Goal: Find contact information: Find contact information

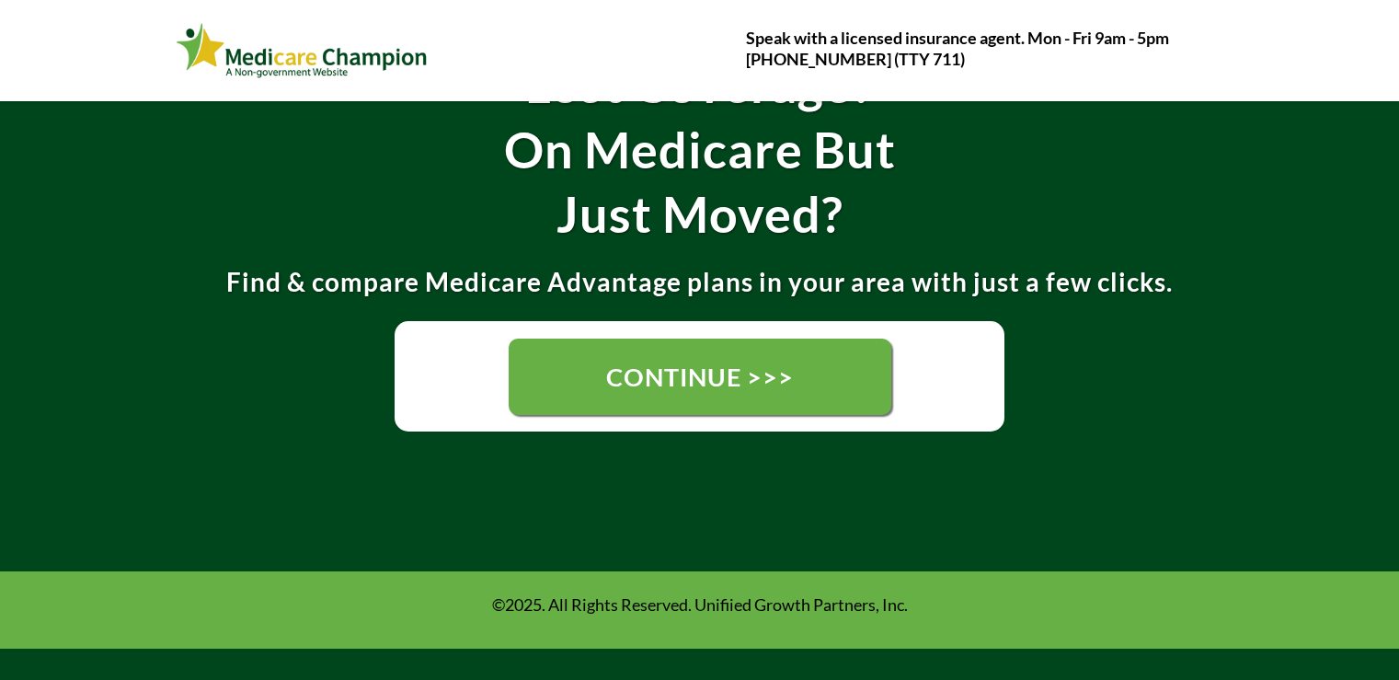
drag, startPoint x: 0, startPoint y: 0, endPoint x: 743, endPoint y: 384, distance: 836.6
click at [743, 384] on span "CONTINUE >>>" at bounding box center [700, 377] width 188 height 30
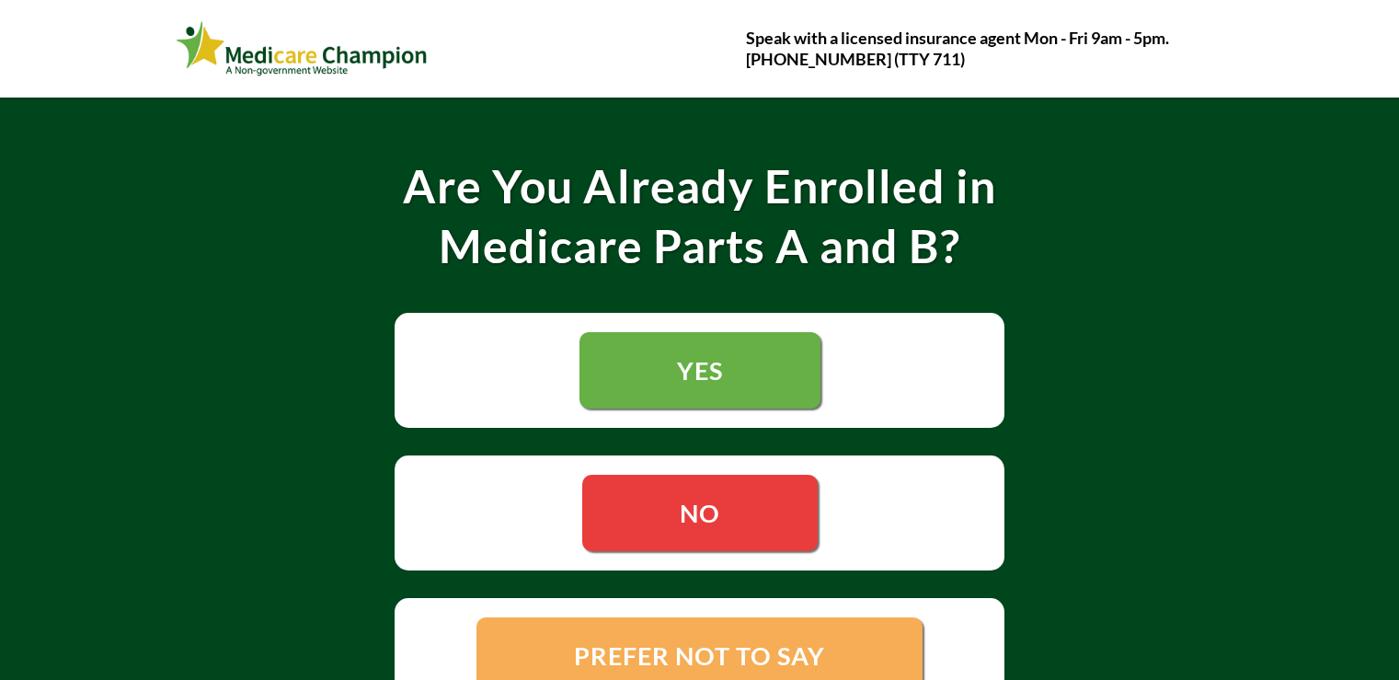
scroll to position [368, 0]
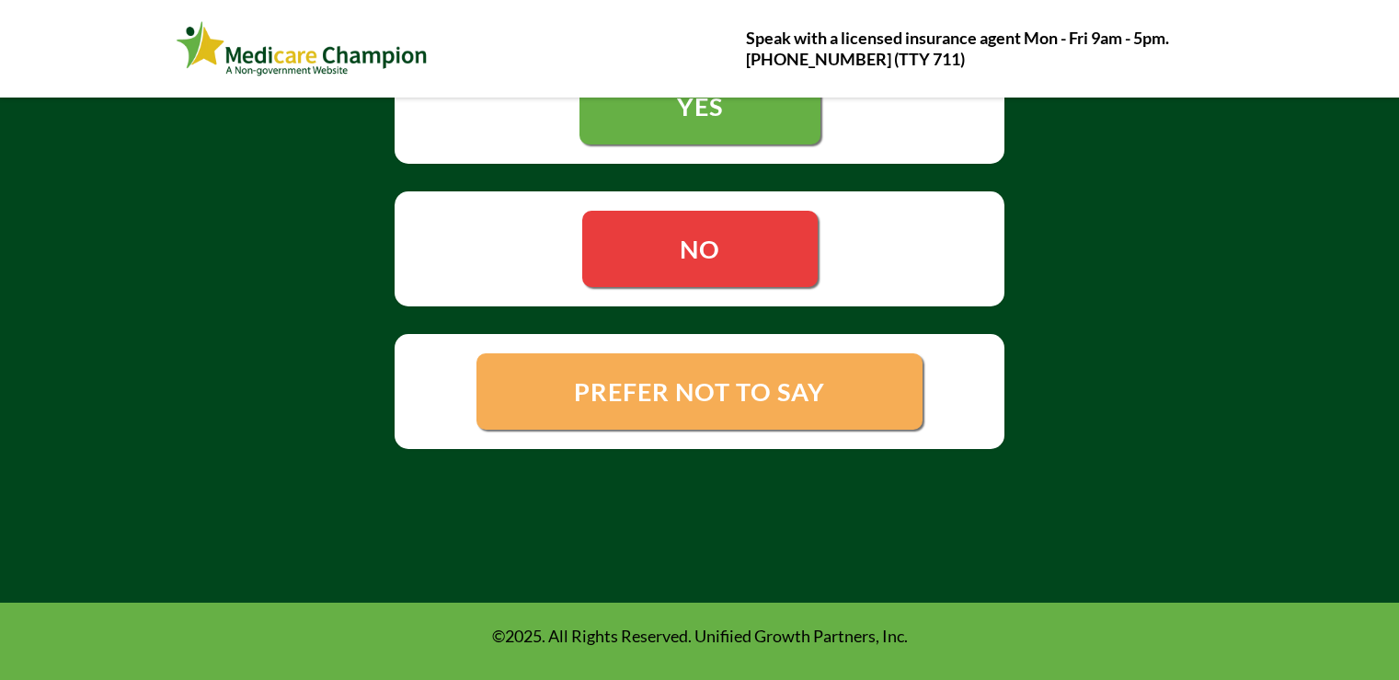
click at [641, 386] on span "PREFER NOT TO SAY" at bounding box center [699, 391] width 251 height 30
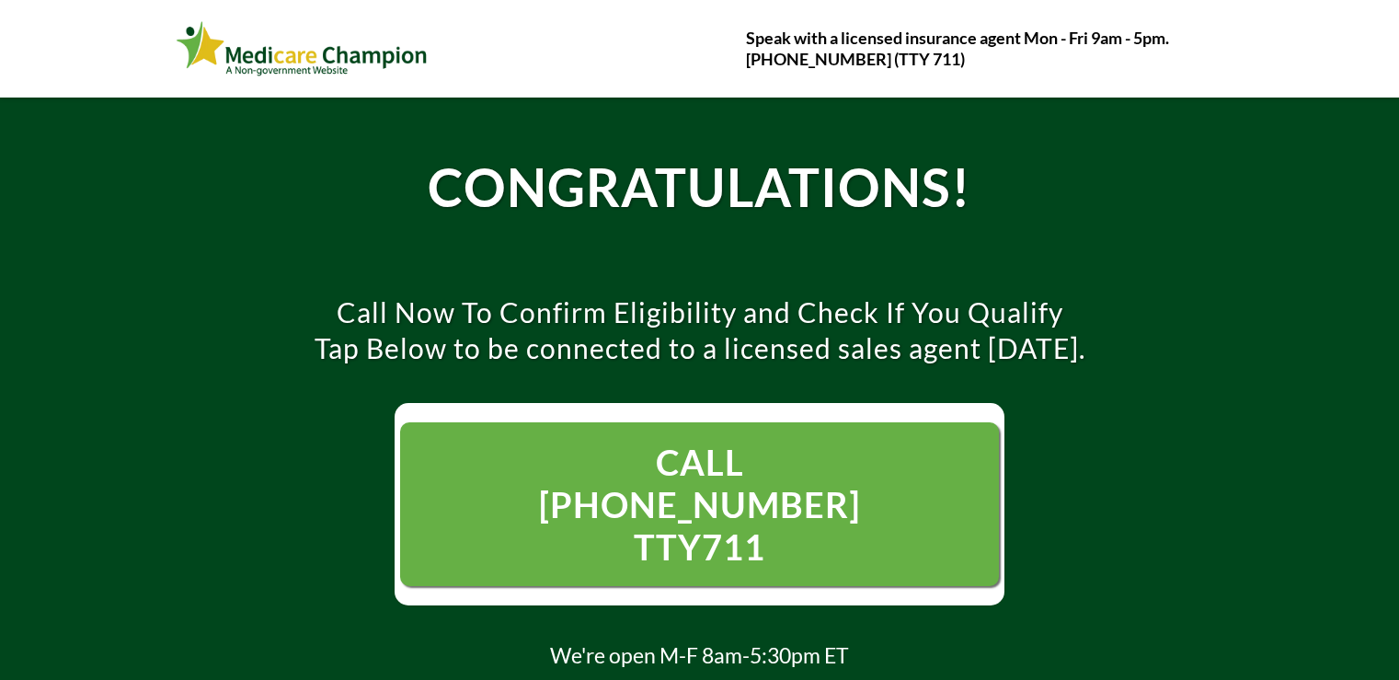
scroll to position [184, 0]
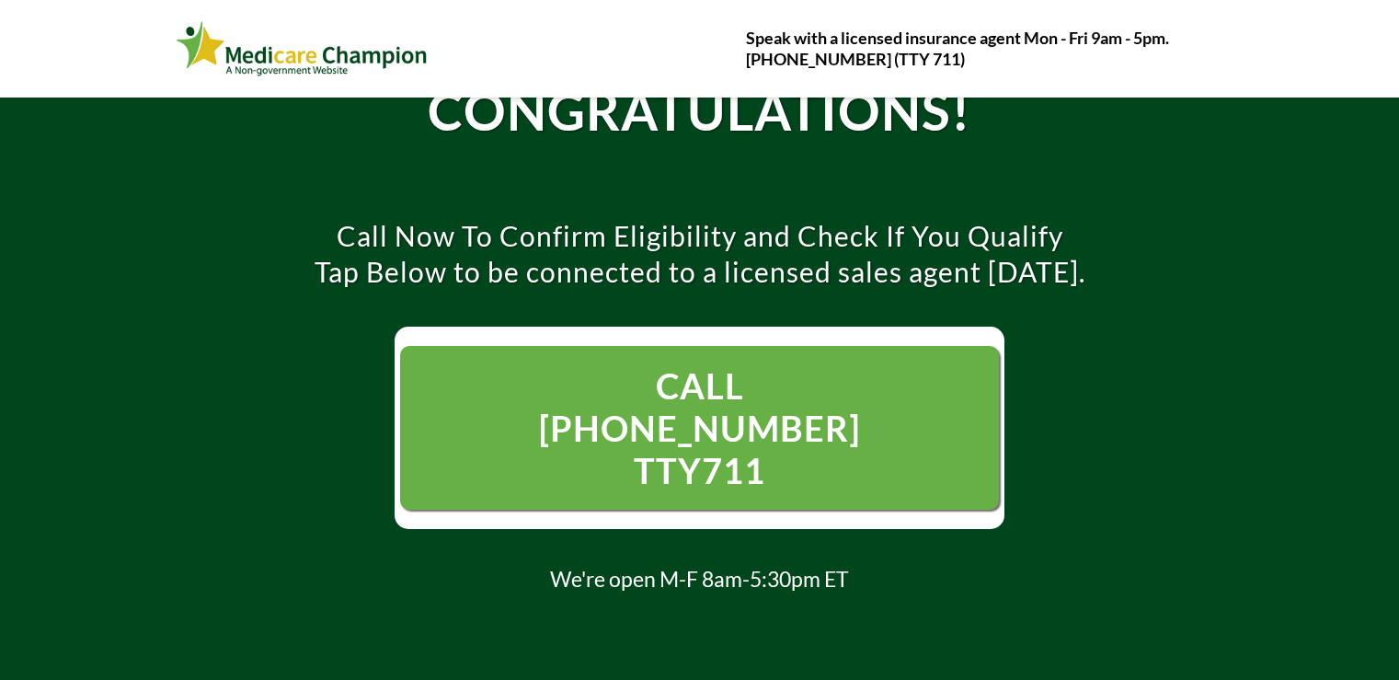
click at [724, 393] on span "CALL [PHONE_NUMBER] TTY711" at bounding box center [699, 427] width 412 height 127
click at [632, 396] on span "CALL [PHONE_NUMBER] TTY711" at bounding box center [699, 427] width 412 height 127
click at [734, 428] on span "CALL [PHONE_NUMBER] TTY711" at bounding box center [699, 427] width 412 height 127
click at [620, 391] on span "CALL [PHONE_NUMBER] TTY711" at bounding box center [699, 427] width 412 height 127
